Goal: Information Seeking & Learning: Learn about a topic

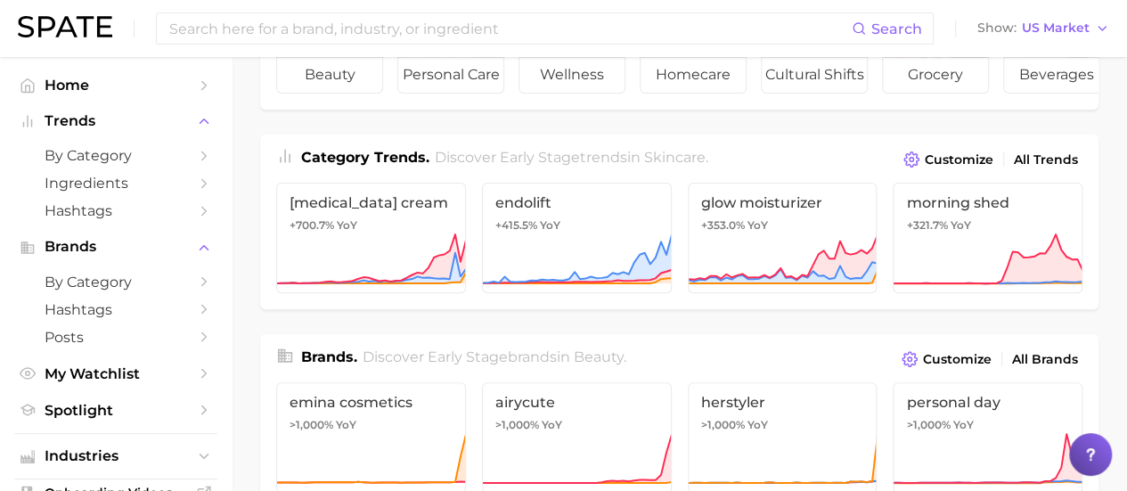
scroll to position [177, 0]
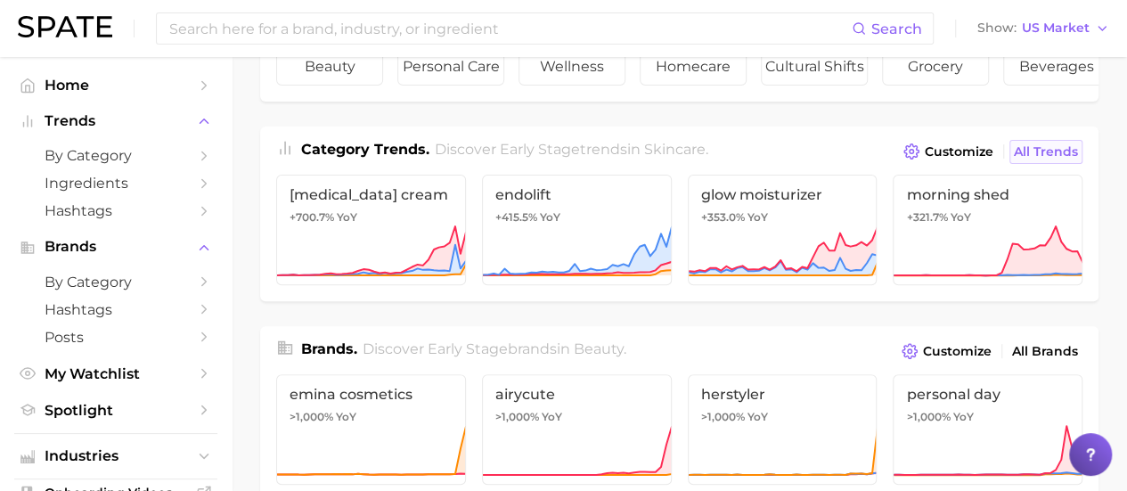
click at [1055, 158] on span "All Trends" at bounding box center [1046, 151] width 64 height 15
